Goal: Transaction & Acquisition: Purchase product/service

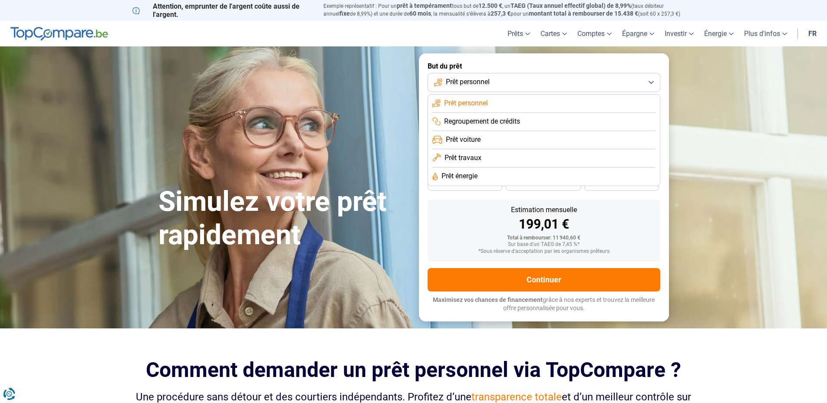
click at [458, 163] on li "Prêt travaux" at bounding box center [543, 158] width 223 height 18
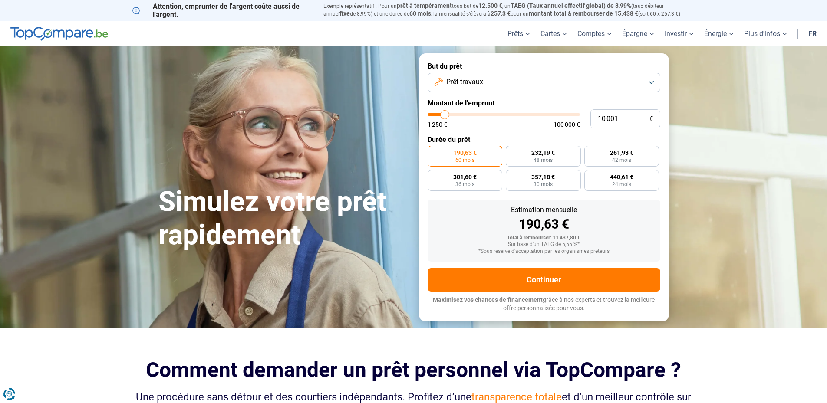
type input "9 000"
type input "9000"
type input "9 500"
type input "9500"
type input "9 750"
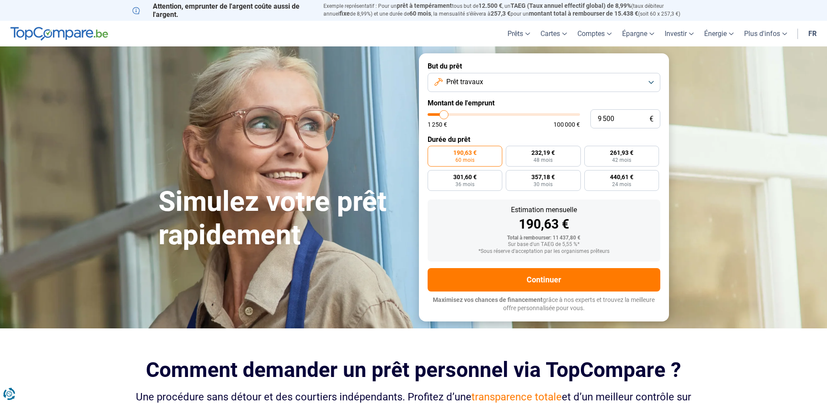
type input "9750"
type input "10 250"
type input "10250"
type input "11 500"
type input "11500"
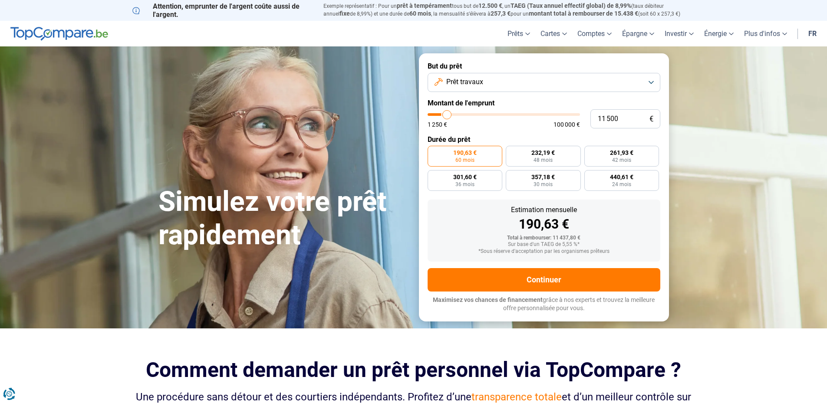
type input "12 750"
type input "12750"
type input "14 500"
type input "14500"
type input "15 000"
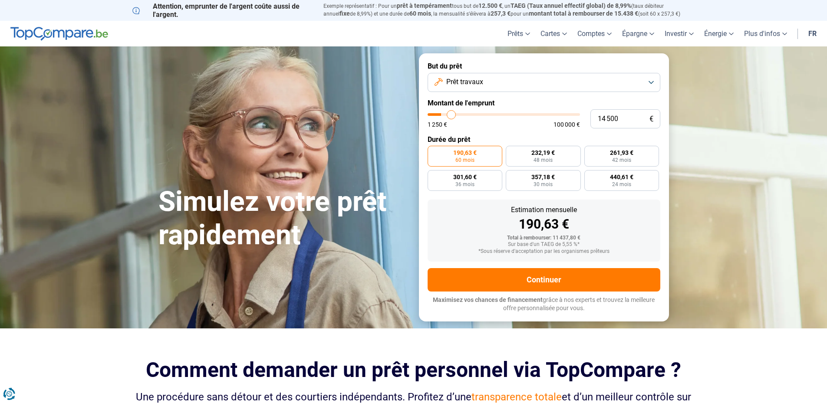
type input "15000"
type input "16 500"
type input "16500"
type input "18 000"
type input "18000"
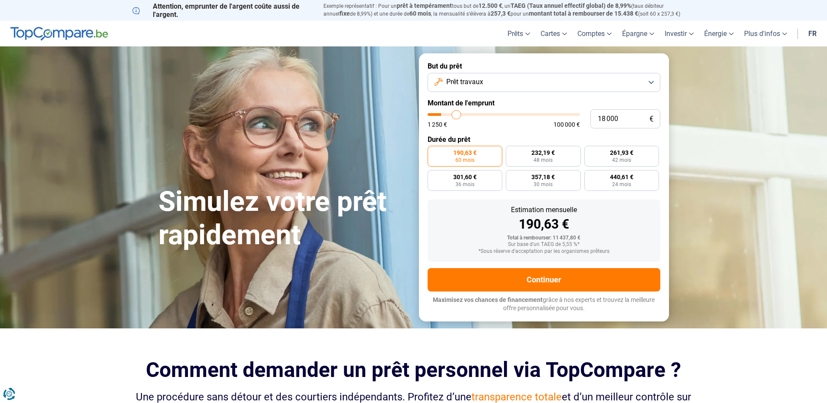
type input "20 250"
type input "20250"
type input "23 000"
type input "23000"
type input "25 000"
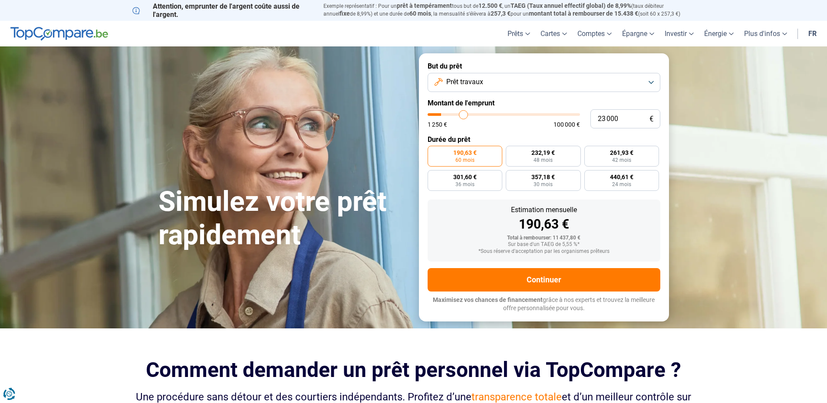
type input "25000"
type input "29 250"
type input "29250"
type input "32 250"
type input "32250"
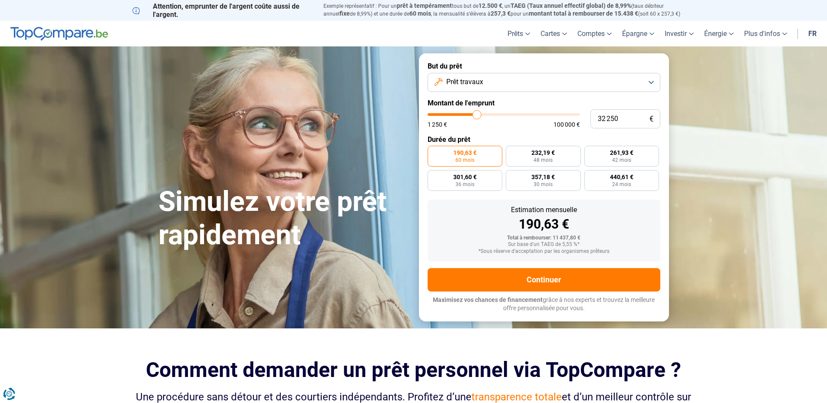
type input "36 500"
type input "36500"
type input "39 250"
type input "39250"
type input "42 750"
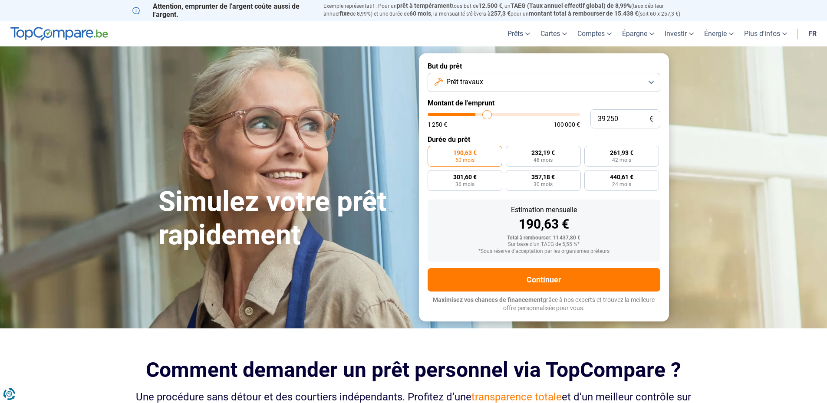
type input "42750"
type input "45 250"
type input "45250"
type input "53 250"
type input "53250"
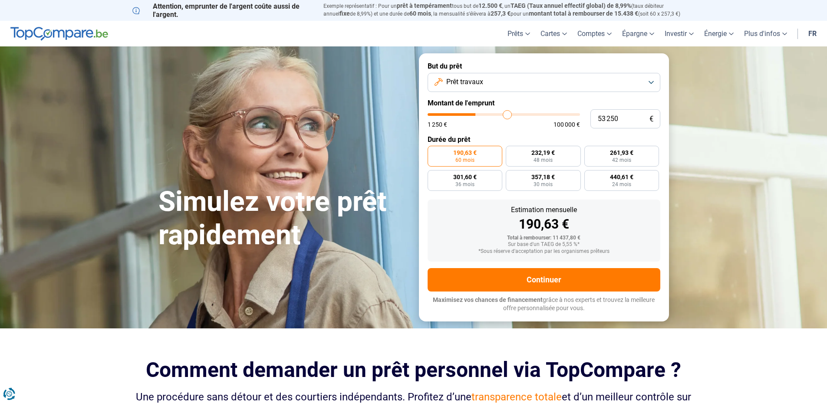
type input "61 500"
type input "61500"
type input "69 500"
type input "69500"
type input "75 250"
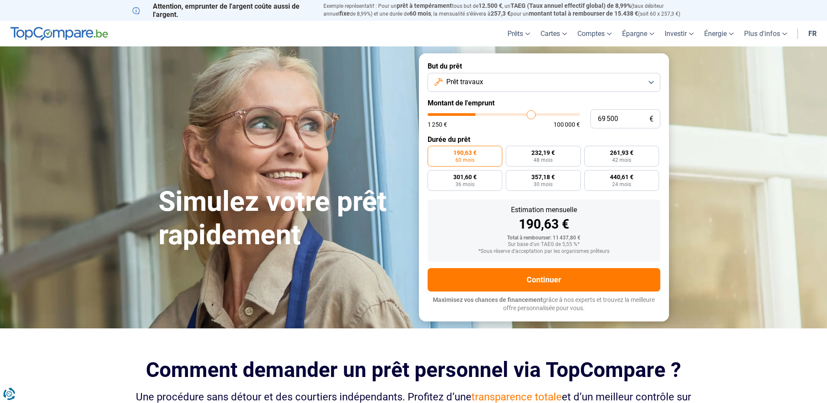
type input "75250"
type input "80 250"
type input "80250"
type input "85 250"
type input "85250"
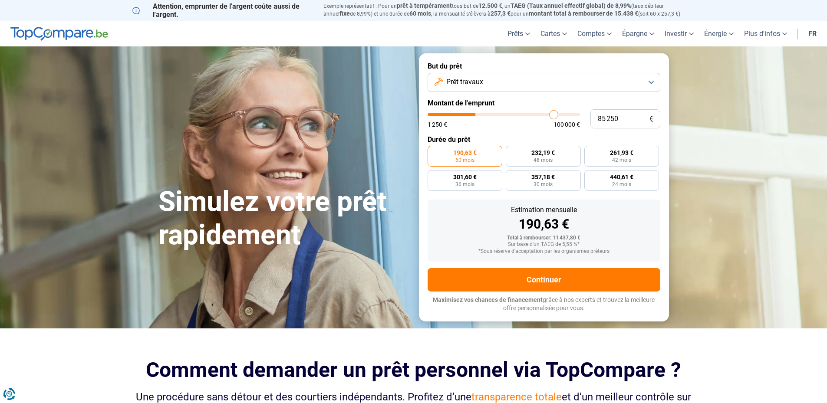
type input "89 500"
type input "89500"
type input "92 750"
type input "92750"
type input "97 500"
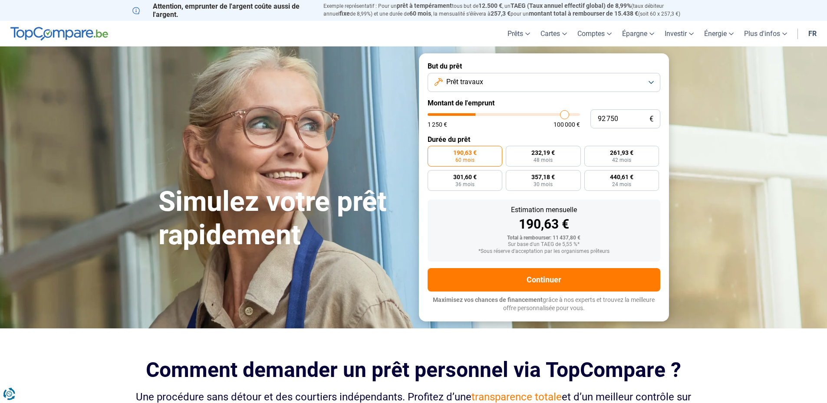
type input "97500"
type input "100 000"
drag, startPoint x: 444, startPoint y: 112, endPoint x: 594, endPoint y: 115, distance: 150.6
type input "100000"
click at [580, 115] on input "range" at bounding box center [504, 114] width 152 height 3
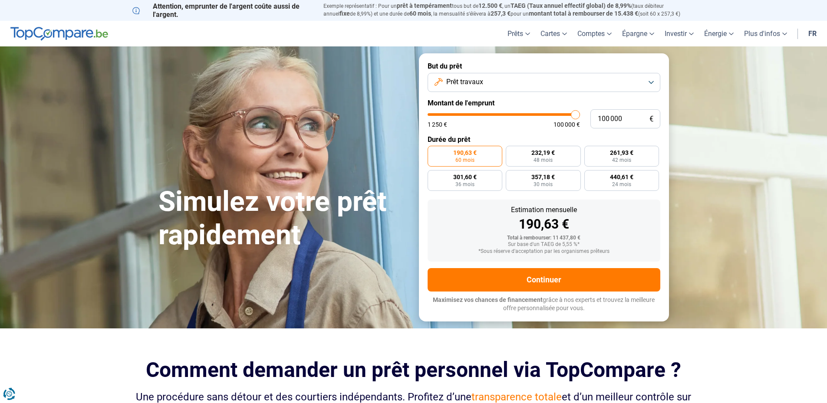
radio input "false"
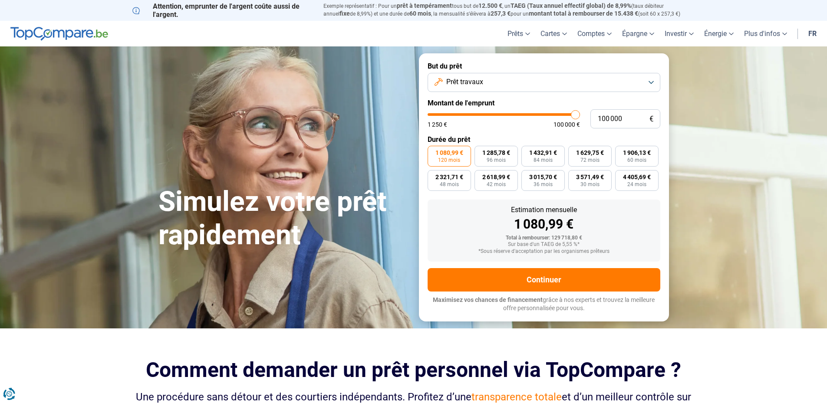
click at [483, 84] on span "Prêt travaux" at bounding box center [464, 82] width 37 height 10
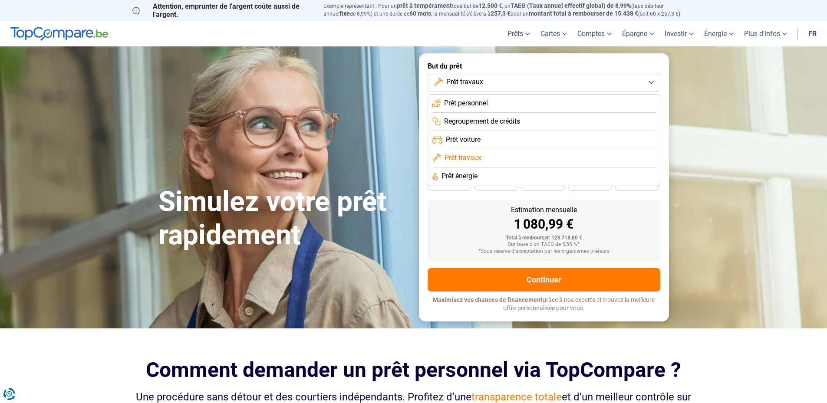
click at [483, 118] on span "Regroupement de crédits" at bounding box center [482, 122] width 76 height 10
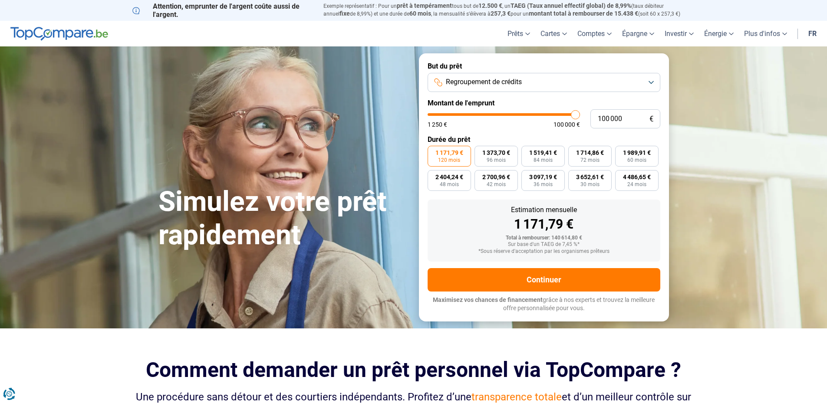
click at [498, 94] on form "But du prêt Regroupement de crédits Montant de l'emprunt 100 000 € 1 250 € 100 …" at bounding box center [544, 187] width 250 height 268
click at [499, 86] on span "Regroupement de crédits" at bounding box center [484, 82] width 76 height 10
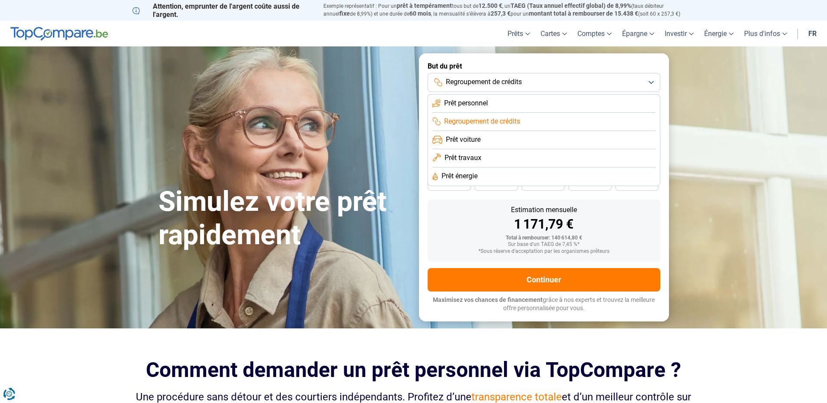
click at [469, 157] on span "Prêt travaux" at bounding box center [462, 158] width 37 height 10
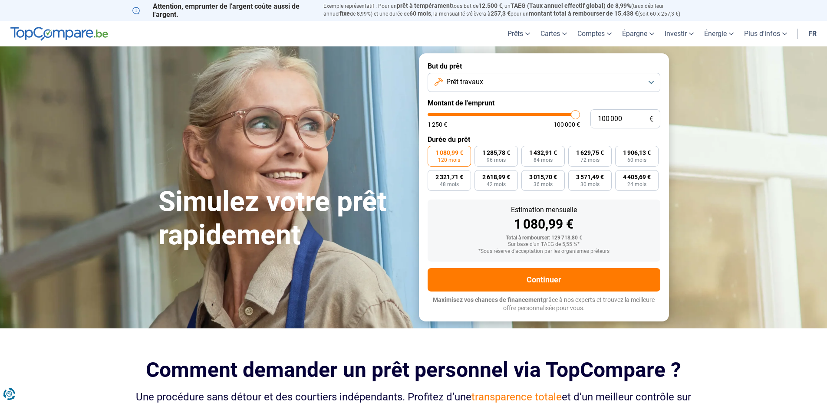
click at [483, 85] on span "Prêt travaux" at bounding box center [464, 82] width 37 height 10
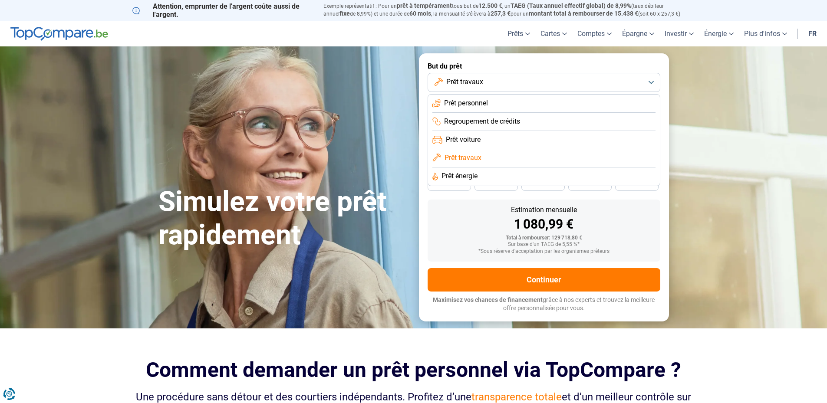
click at [474, 103] on span "Prêt personnel" at bounding box center [466, 104] width 44 height 10
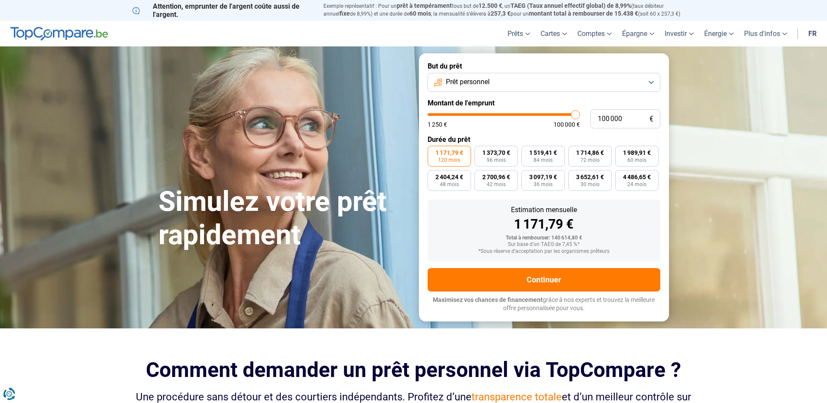
click at [478, 81] on span "Prêt personnel" at bounding box center [468, 82] width 44 height 10
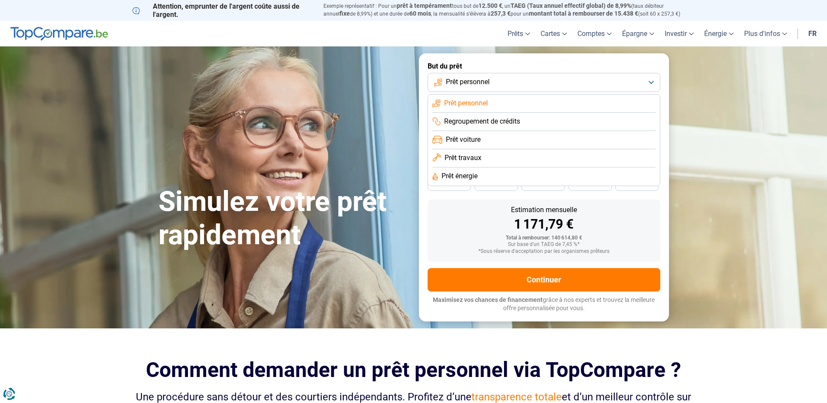
click at [473, 138] on span "Prêt voiture" at bounding box center [463, 140] width 35 height 10
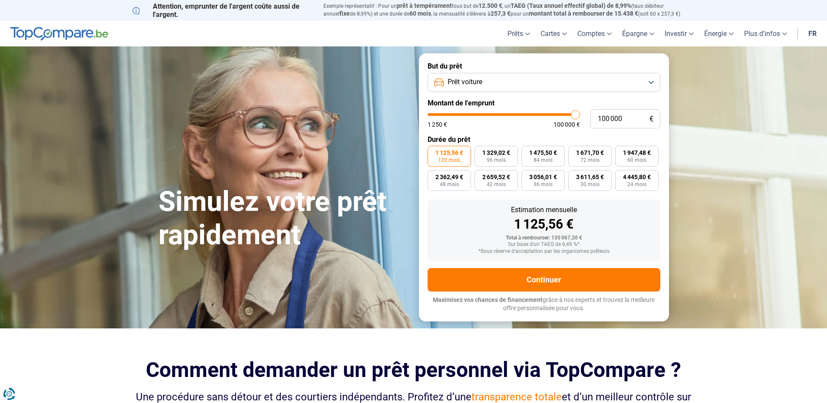
click at [483, 79] on button "Prêt voiture" at bounding box center [544, 82] width 233 height 19
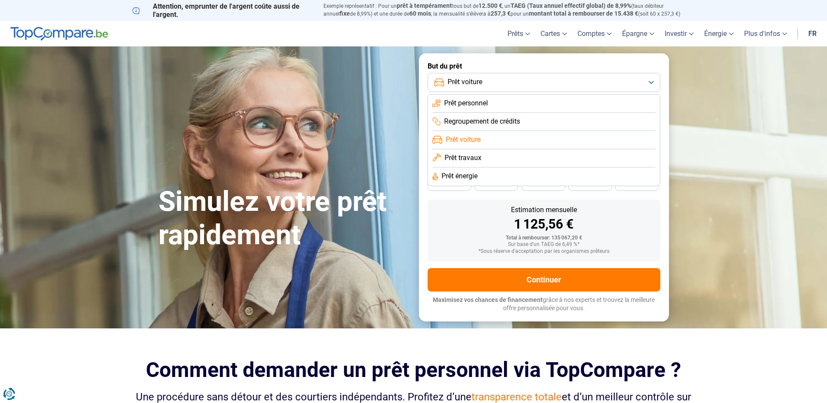
click at [461, 183] on li "Prêt énergie" at bounding box center [543, 177] width 223 height 18
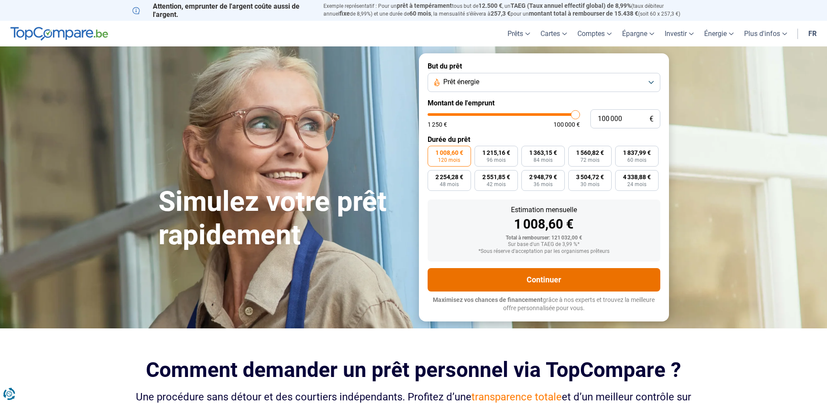
click at [481, 277] on button "Continuer" at bounding box center [544, 279] width 233 height 23
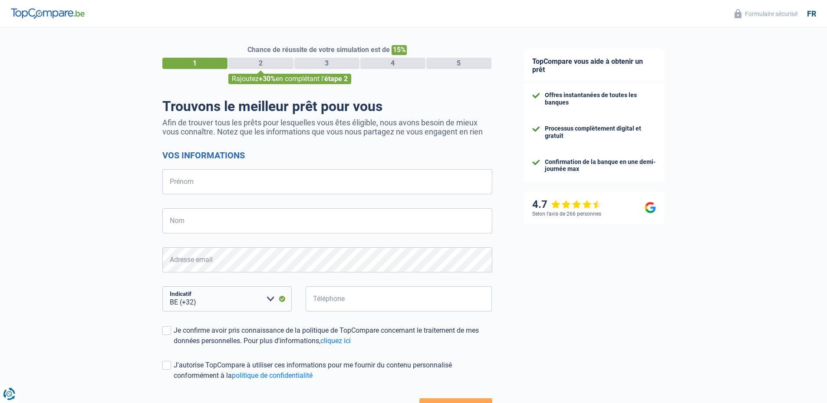
select select "32"
